Goal: Contribute content: Add original content to the website for others to see

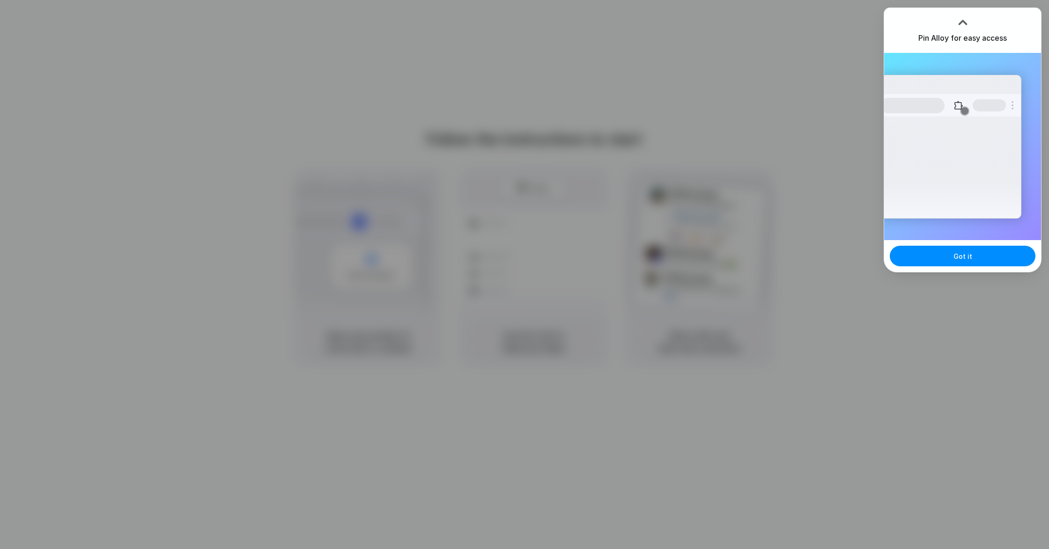
drag, startPoint x: 913, startPoint y: 34, endPoint x: 1004, endPoint y: 41, distance: 91.6
click at [1004, 41] on div "Pin Alloy for easy access" at bounding box center [962, 30] width 157 height 45
click at [1004, 41] on h3 "Pin Alloy for easy access" at bounding box center [962, 37] width 89 height 11
click at [595, 275] on div at bounding box center [595, 275] width 0 height 0
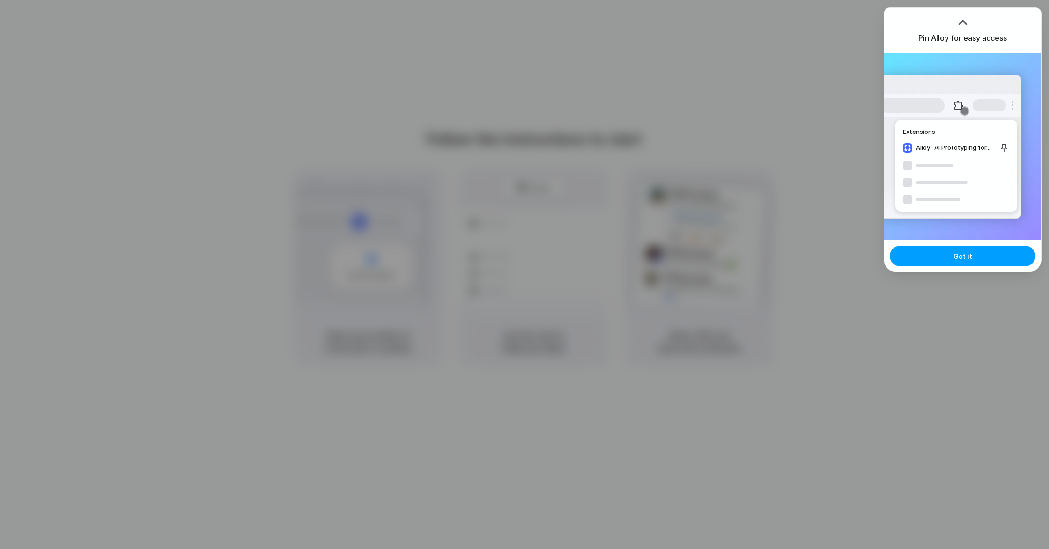
click at [970, 249] on button "Got it" at bounding box center [963, 256] width 146 height 21
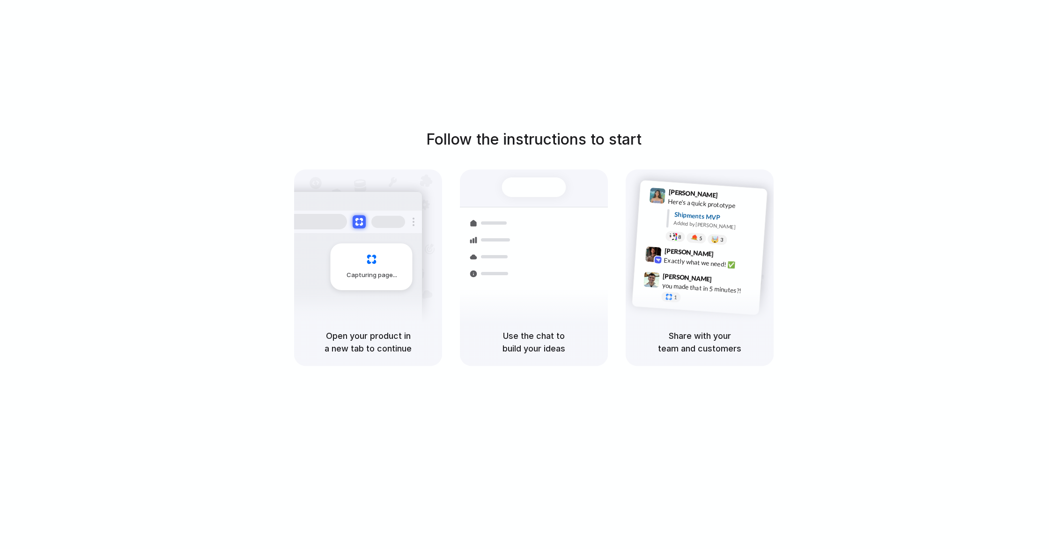
click at [550, 345] on h5 "Use the chat to build your ideas" at bounding box center [533, 342] width 125 height 25
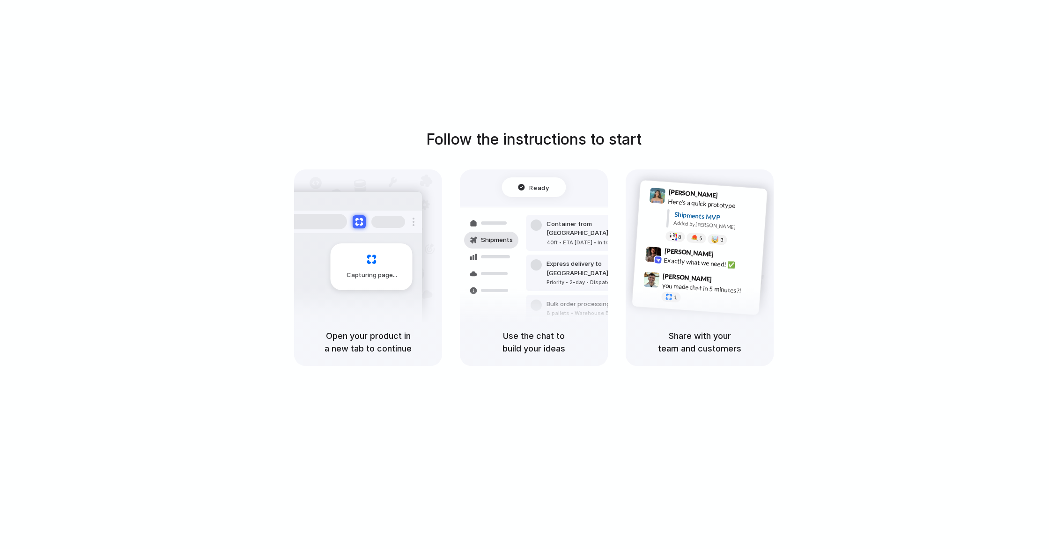
drag, startPoint x: 971, startPoint y: 76, endPoint x: 928, endPoint y: 69, distance: 43.6
click at [595, 275] on div at bounding box center [595, 275] width 0 height 0
drag, startPoint x: 928, startPoint y: 69, endPoint x: 962, endPoint y: 45, distance: 41.3
click at [595, 275] on div at bounding box center [595, 275] width 0 height 0
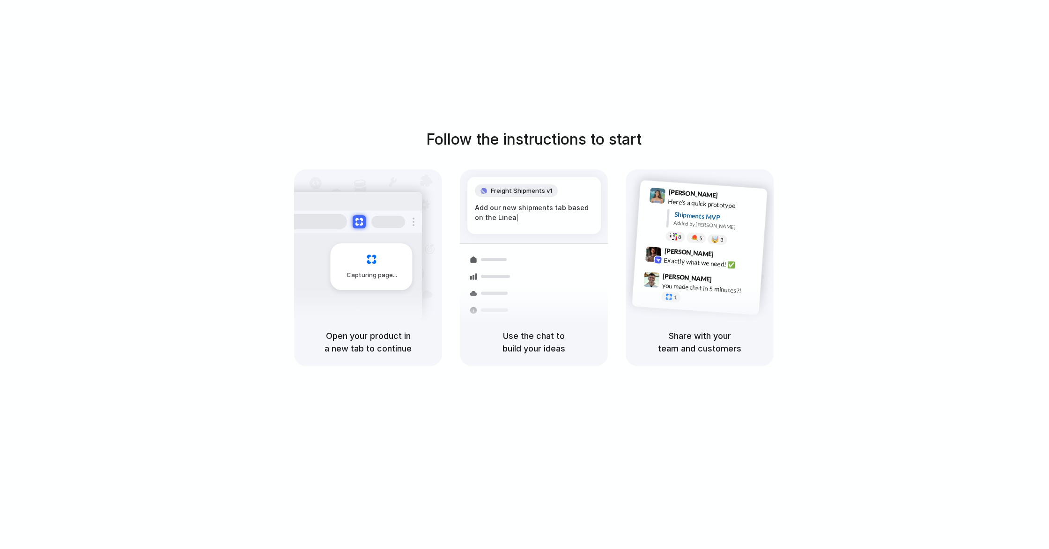
click at [832, 71] on div "Follow the instructions to start Capturing page Open your product in a new tab …" at bounding box center [534, 284] width 1068 height 568
click at [595, 275] on div at bounding box center [595, 275] width 0 height 0
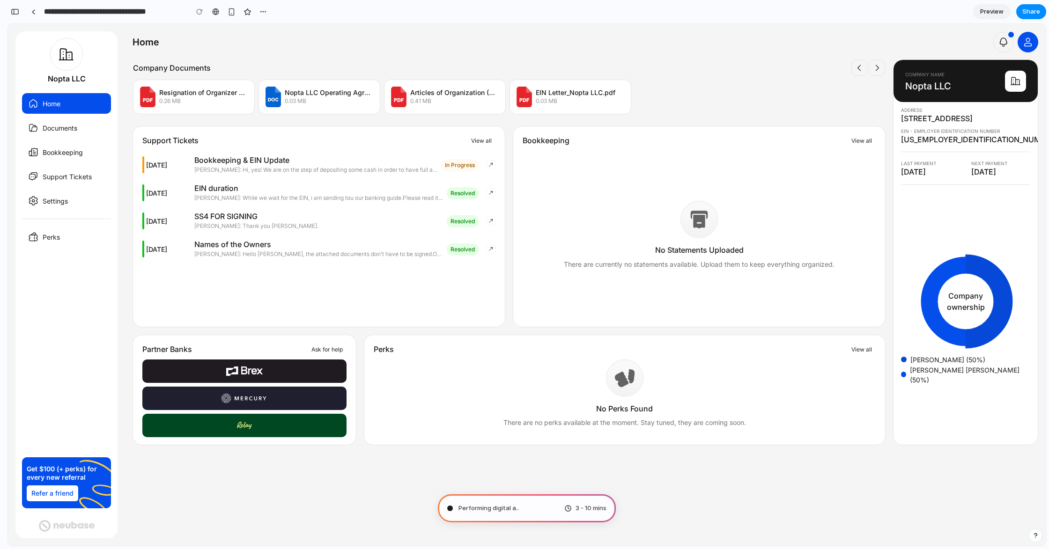
type input "**********"
click at [301, 11] on div "button" at bounding box center [298, 11] width 7 height 7
click at [295, 12] on div "Duplicate Delete" at bounding box center [524, 274] width 1049 height 549
click at [295, 11] on div "button" at bounding box center [298, 11] width 7 height 7
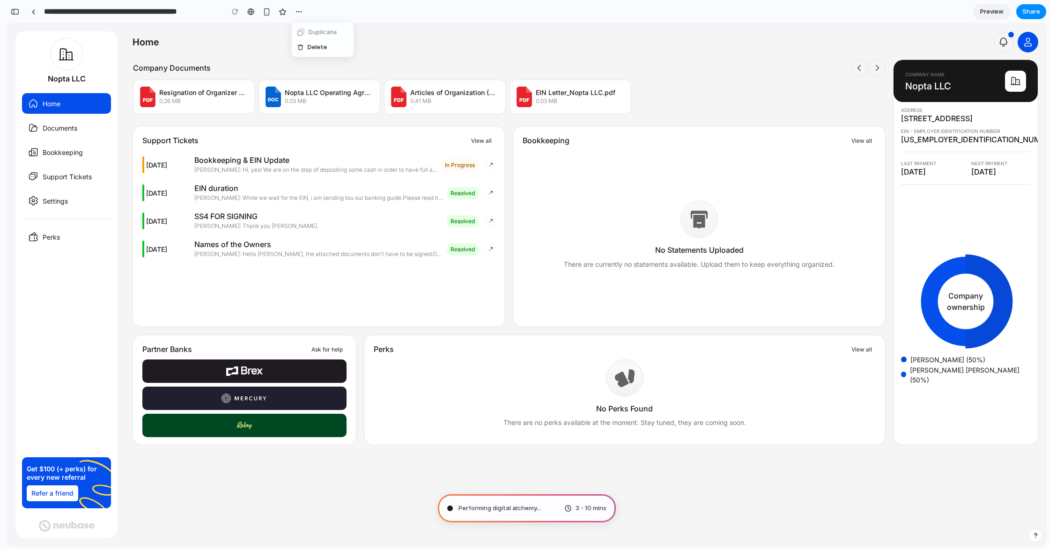
click at [297, 11] on div "Duplicate Delete" at bounding box center [524, 274] width 1049 height 549
click at [15, 6] on button "button" at bounding box center [14, 11] width 15 height 15
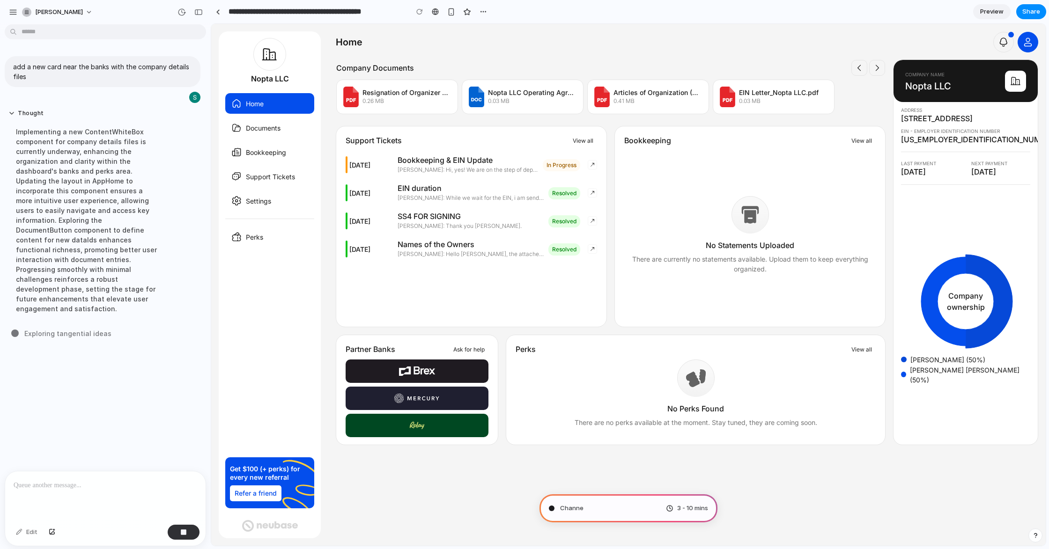
click at [99, 134] on div "Implementing a new ContentWhiteBox component for company details files is curre…" at bounding box center [86, 220] width 156 height 198
click at [89, 186] on div "Implementing a new ContentWhiteBox component for company details files is curre…" at bounding box center [86, 220] width 156 height 198
click at [59, 490] on p at bounding box center [106, 485] width 184 height 11
click at [126, 419] on div "add a new card near the banks with the company details files Thought Implementi…" at bounding box center [102, 249] width 205 height 443
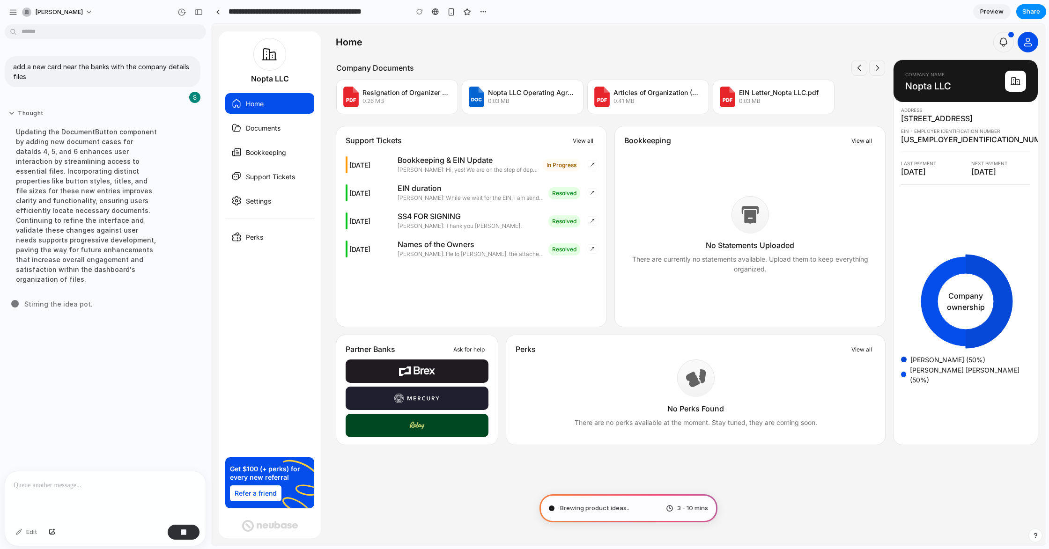
click at [29, 118] on button "Thought" at bounding box center [86, 114] width 156 height 8
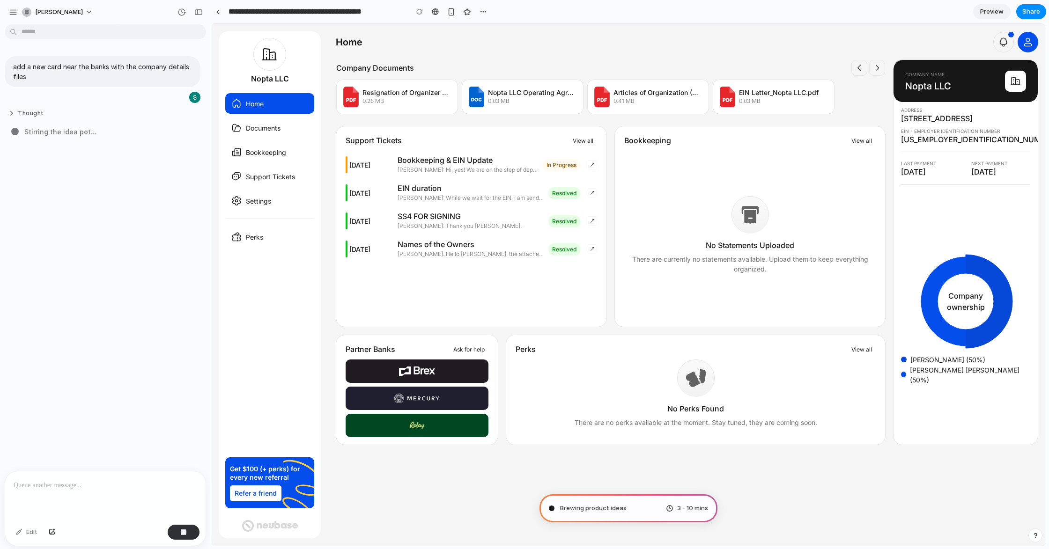
click at [28, 117] on button "Thought" at bounding box center [86, 114] width 156 height 8
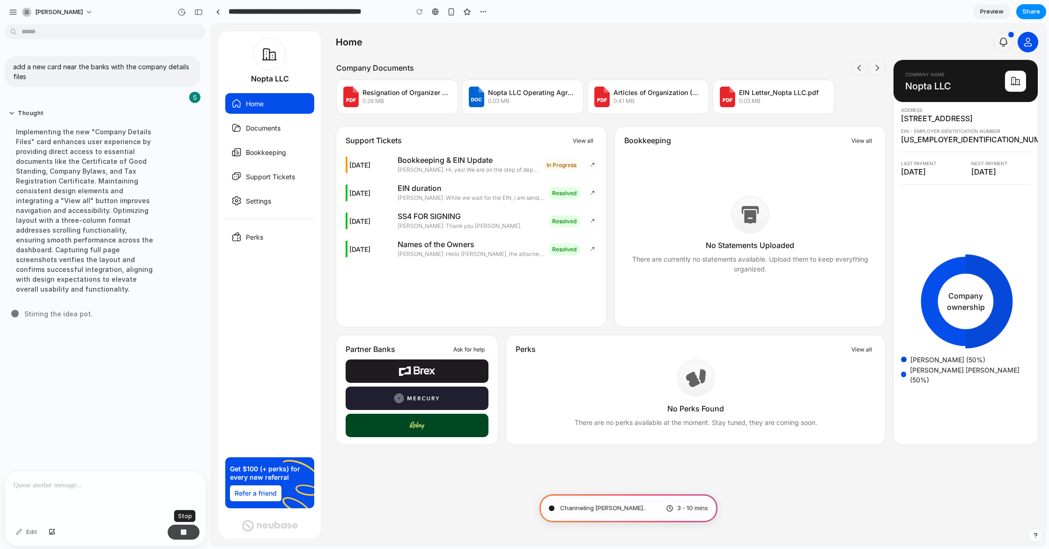
click at [183, 537] on button "button" at bounding box center [184, 532] width 32 height 15
click at [107, 487] on p at bounding box center [106, 485] width 184 height 11
click at [116, 476] on div at bounding box center [105, 497] width 200 height 50
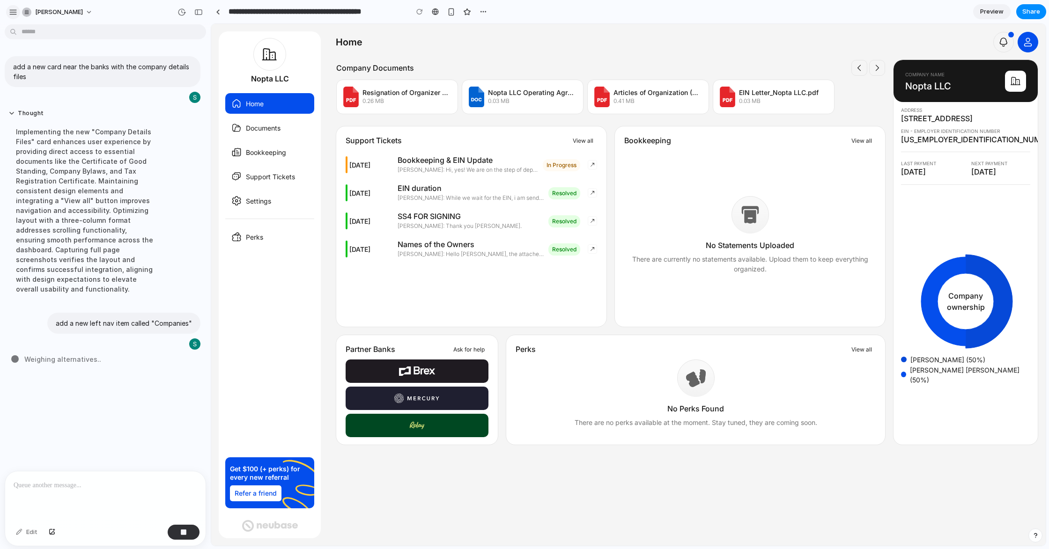
click at [16, 15] on div "button" at bounding box center [13, 12] width 8 height 8
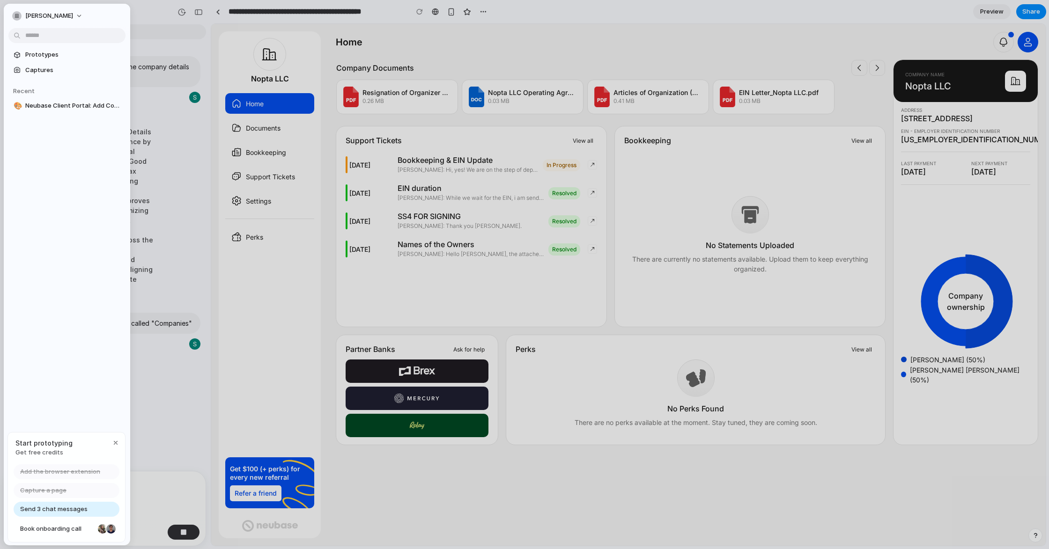
type input "**********"
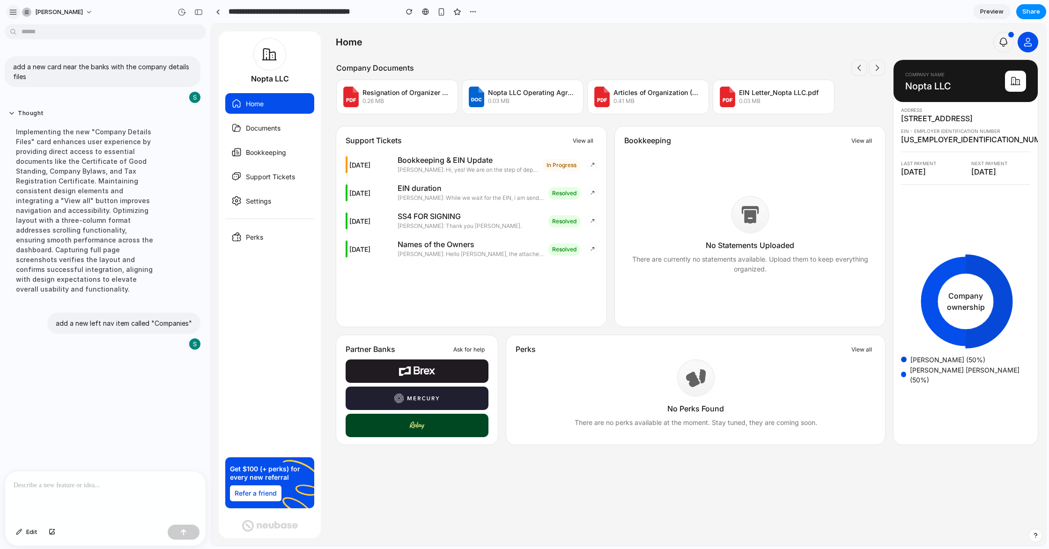
click at [12, 10] on div "button" at bounding box center [13, 12] width 8 height 8
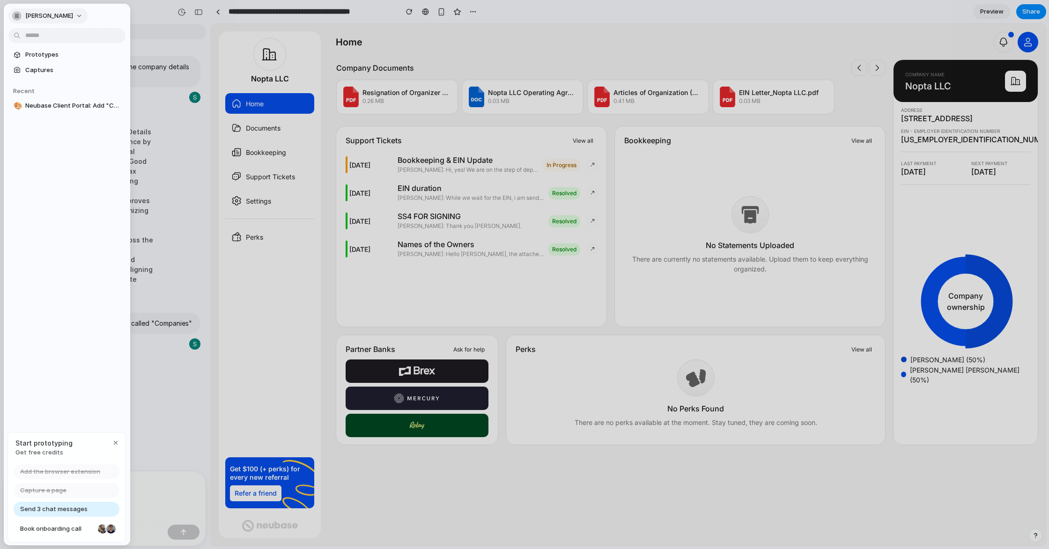
click at [55, 12] on span "[PERSON_NAME]" at bounding box center [49, 15] width 48 height 9
click at [55, 12] on div "Settings Invite members Change theme Sign out" at bounding box center [524, 274] width 1049 height 549
click at [52, 16] on span "[PERSON_NAME]" at bounding box center [49, 15] width 48 height 9
click at [66, 12] on div "Settings Invite members Change theme Sign out" at bounding box center [524, 274] width 1049 height 549
click at [50, 14] on span "[PERSON_NAME]" at bounding box center [49, 15] width 48 height 9
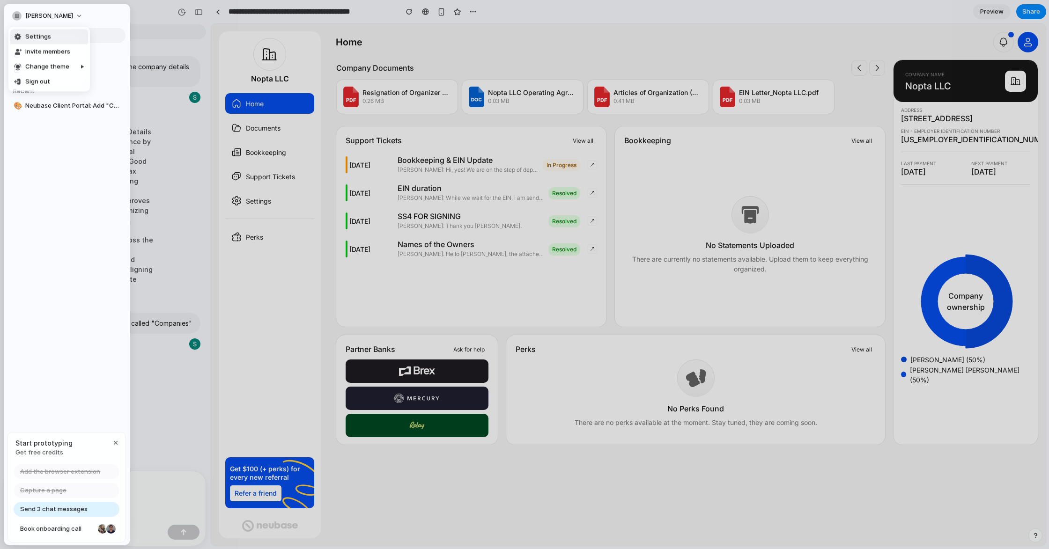
click at [37, 19] on div "Settings Invite members Change theme Sign out" at bounding box center [524, 274] width 1049 height 549
click at [71, 391] on div "stefan-adrian Prototypes Captures Recent 🎨 Neubase Client Portal: Add "Companie…" at bounding box center [67, 275] width 126 height 542
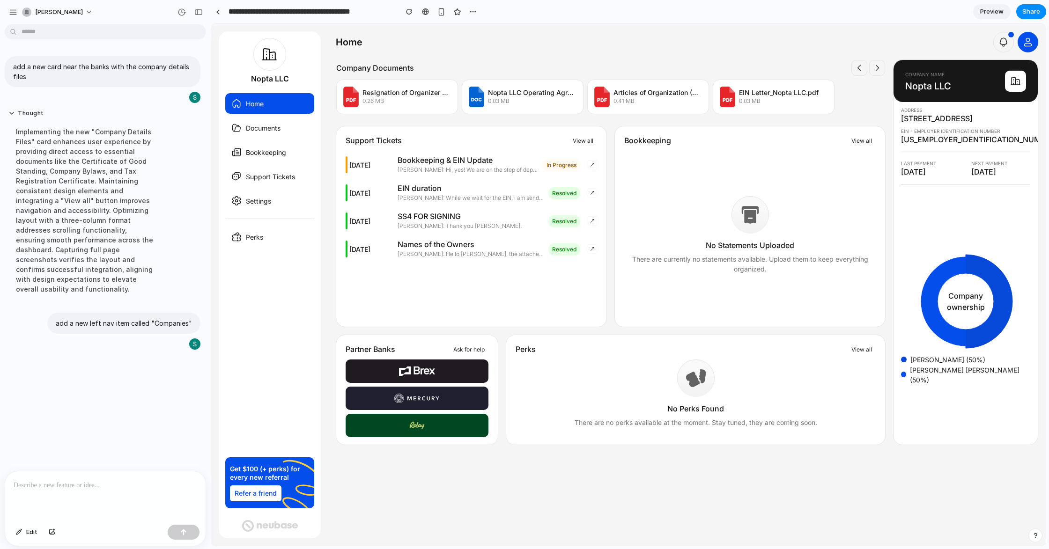
click at [154, 367] on div "add a new card near the banks with the company details files Thought Implementi…" at bounding box center [102, 249] width 205 height 443
click at [986, 12] on span "Preview" at bounding box center [991, 11] width 23 height 9
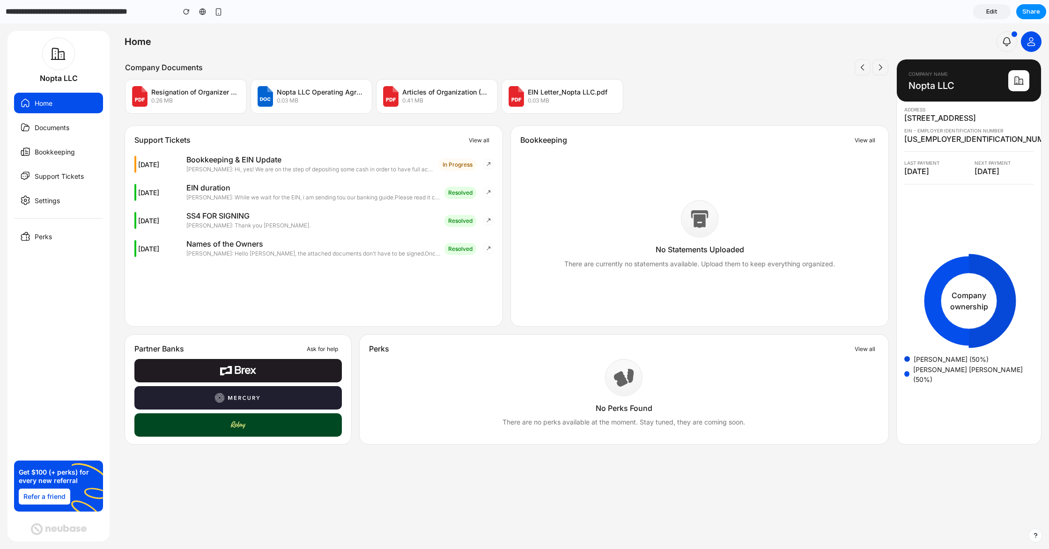
click at [986, 12] on span "Edit" at bounding box center [991, 11] width 11 height 9
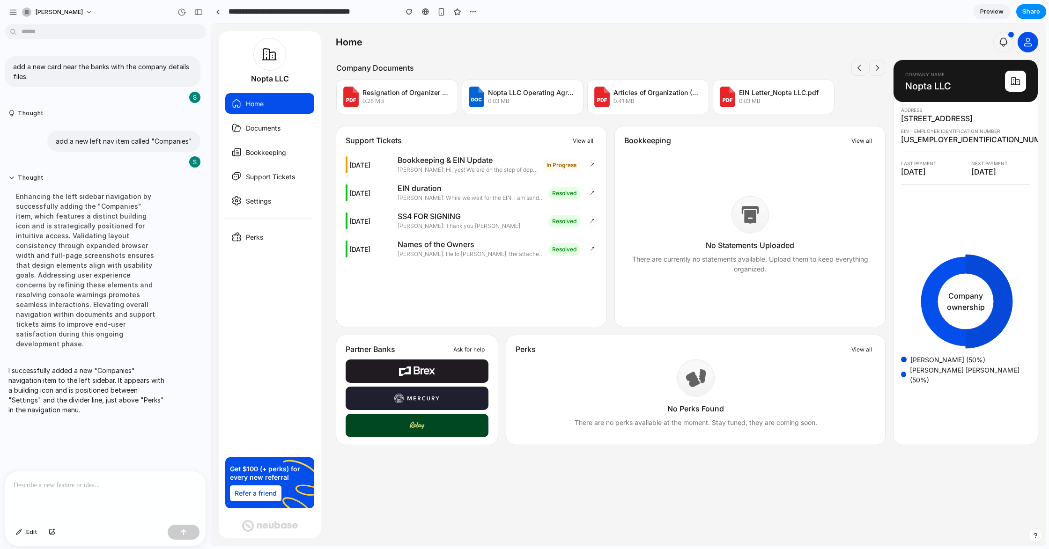
click at [90, 483] on p at bounding box center [106, 485] width 184 height 11
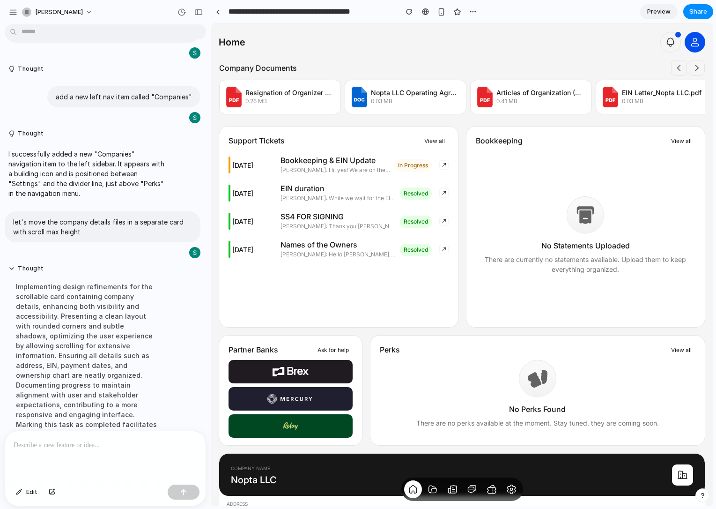
scroll to position [168, 0]
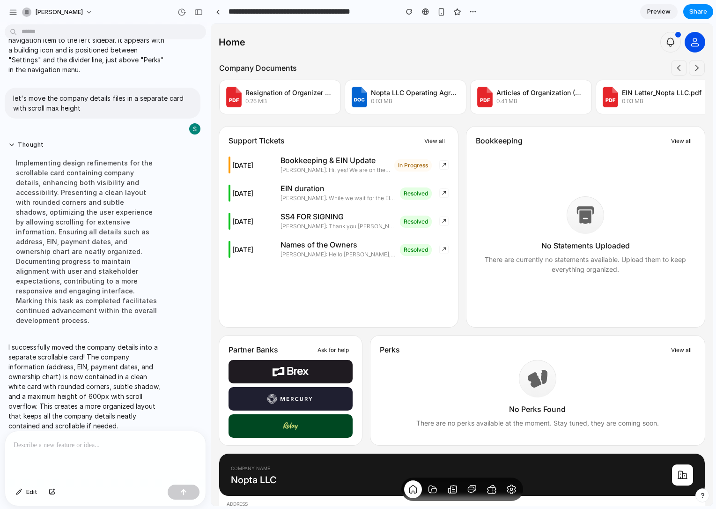
click at [202, 11] on div "button" at bounding box center [198, 12] width 8 height 7
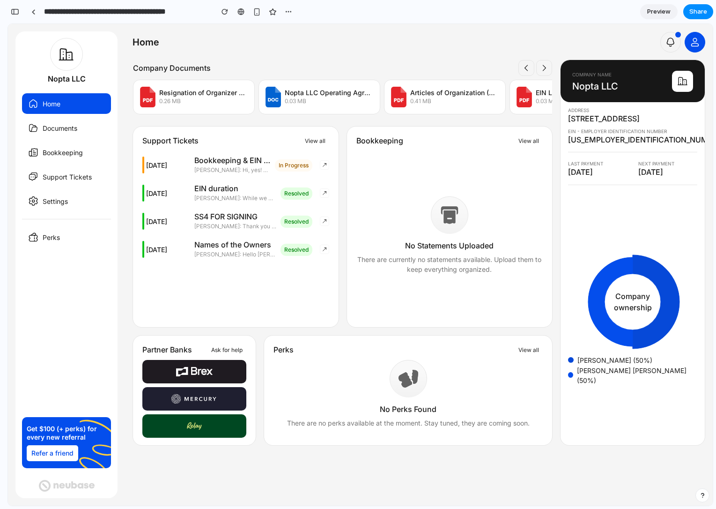
click at [12, 12] on div "button" at bounding box center [15, 11] width 8 height 7
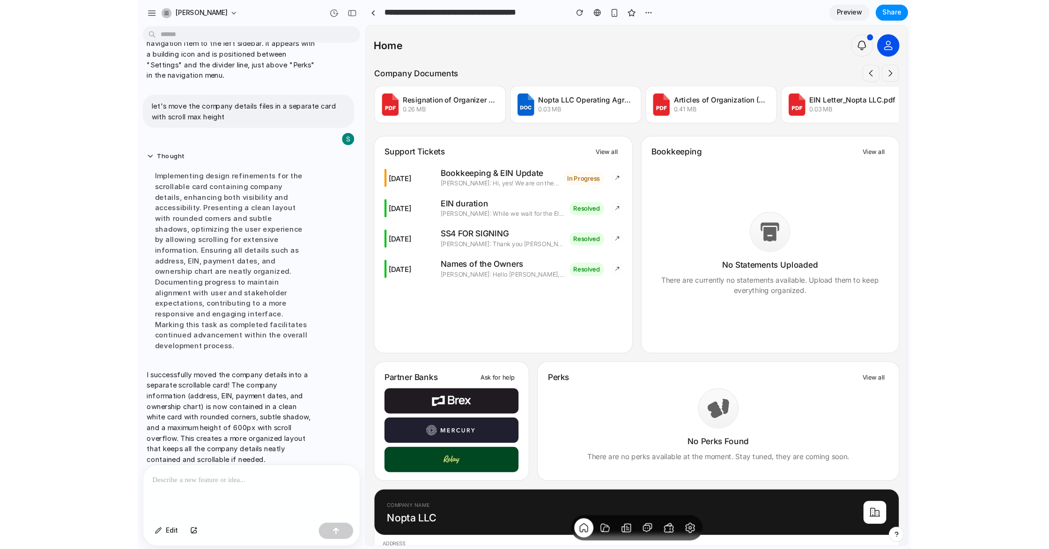
scroll to position [127, 0]
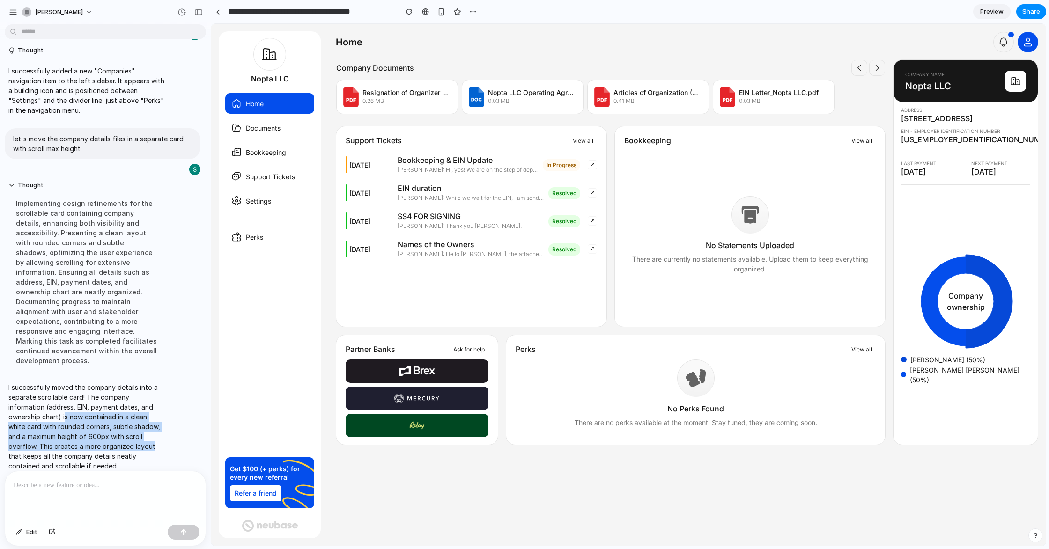
drag, startPoint x: 65, startPoint y: 410, endPoint x: 156, endPoint y: 437, distance: 94.8
click at [156, 437] on p "I successfully moved the company details into a separate scrollable card! The c…" at bounding box center [86, 427] width 156 height 89
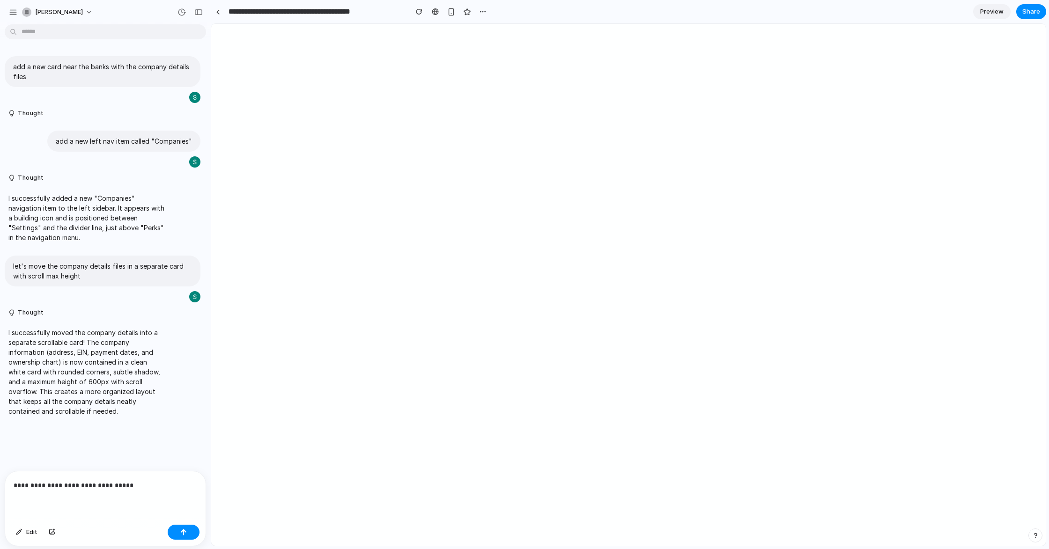
scroll to position [22, 0]
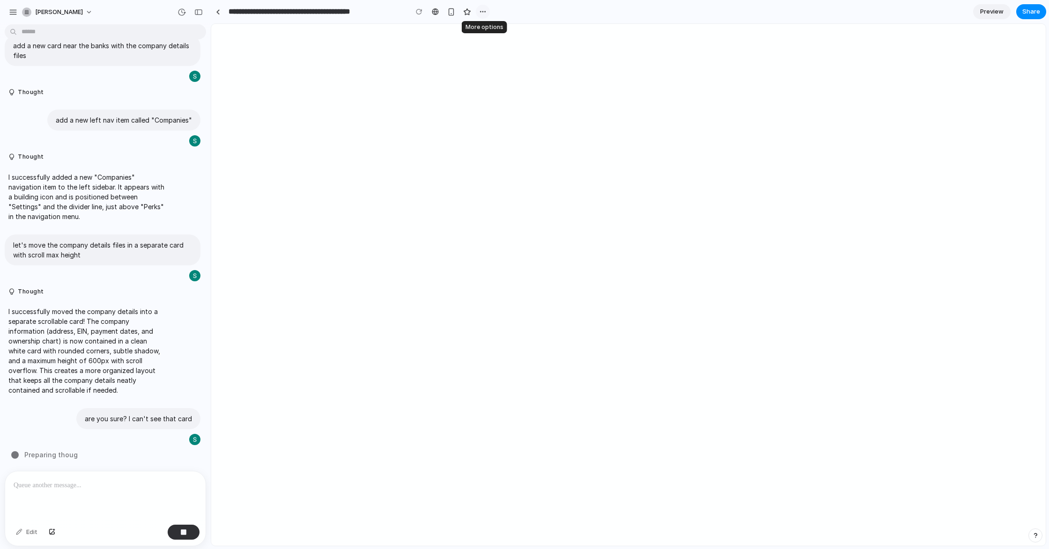
click at [485, 11] on div "button" at bounding box center [482, 11] width 7 height 7
click at [485, 11] on div "Duplicate Delete" at bounding box center [524, 274] width 1049 height 549
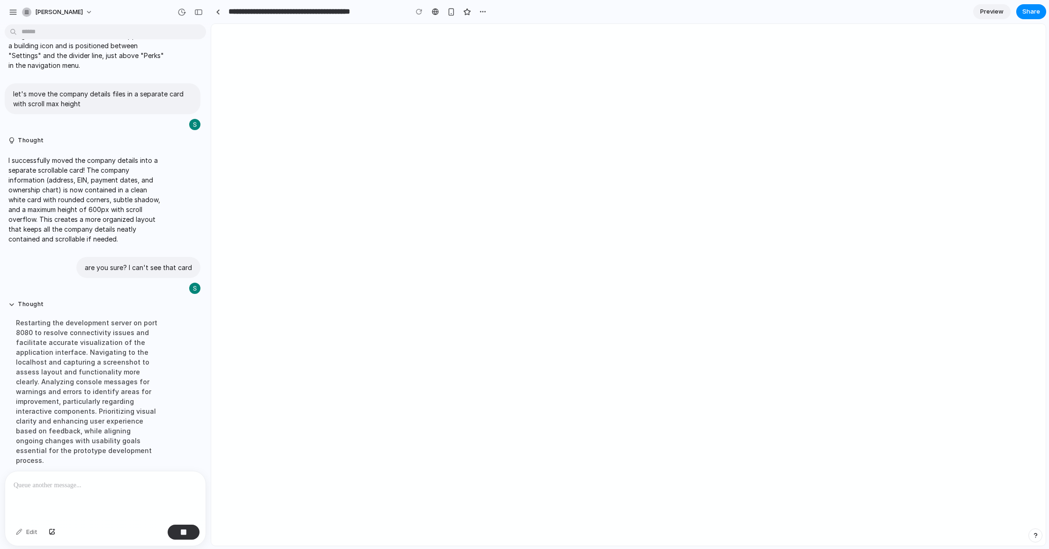
scroll to position [193, 0]
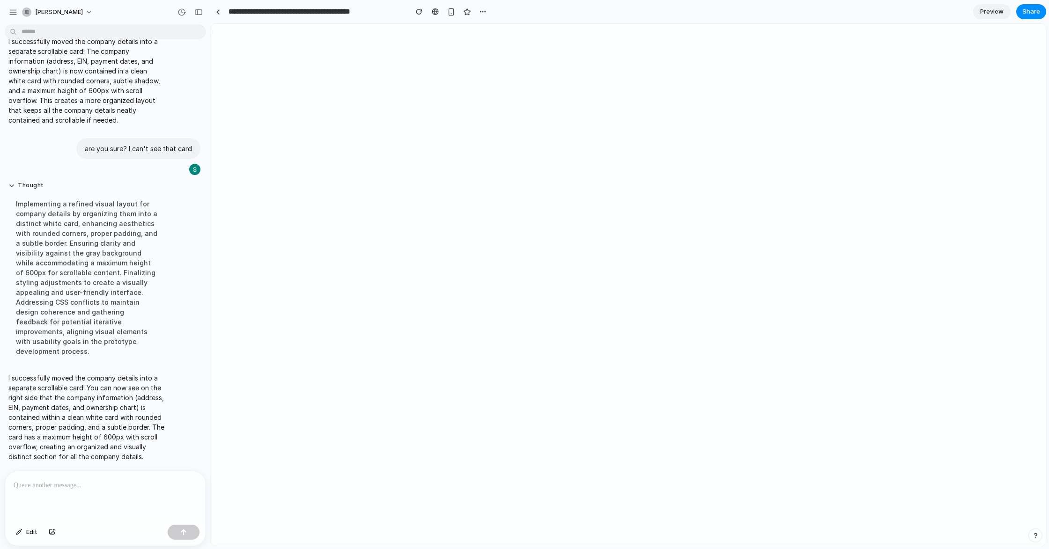
scroll to position [282, 0]
